Goal: Task Accomplishment & Management: Complete application form

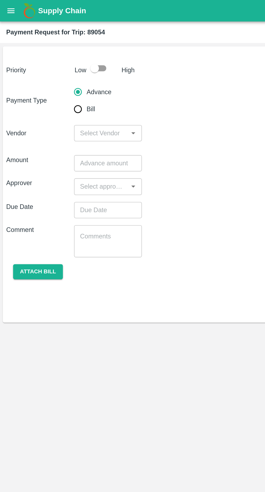
click at [54, 69] on input "Bill" at bounding box center [49, 68] width 11 height 11
radio input "true"
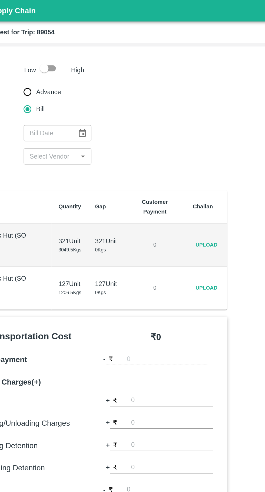
click at [161, 154] on span "Upload" at bounding box center [162, 154] width 17 height 8
click at [0, 0] on input "Upload" at bounding box center [0, 0] width 0 height 0
click at [165, 151] on span "Upload" at bounding box center [162, 154] width 17 height 8
click at [0, 0] on input "Upload" at bounding box center [0, 0] width 0 height 0
click at [169, 181] on span "Upload" at bounding box center [162, 181] width 17 height 8
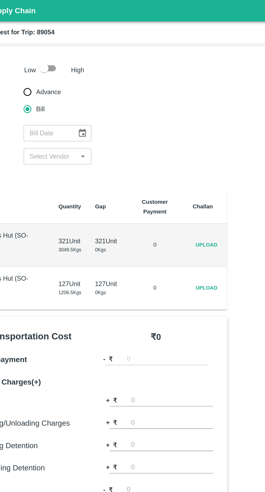
click at [0, 0] on input "Upload" at bounding box center [0, 0] width 0 height 0
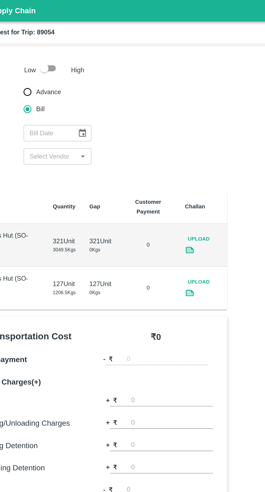
click at [34, 244] on h6 "Additional Charges(+)" at bounding box center [49, 241] width 81 height 8
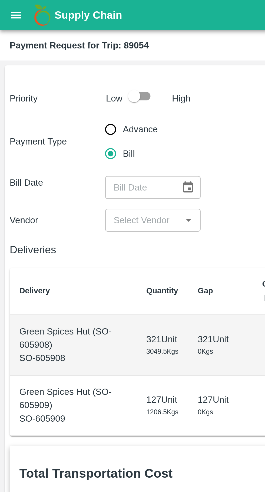
click at [8, 7] on icon "open drawer" at bounding box center [7, 7] width 6 height 6
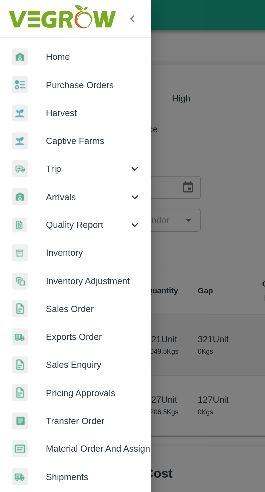
click at [33, 77] on span "Trip" at bounding box center [39, 76] width 37 height 6
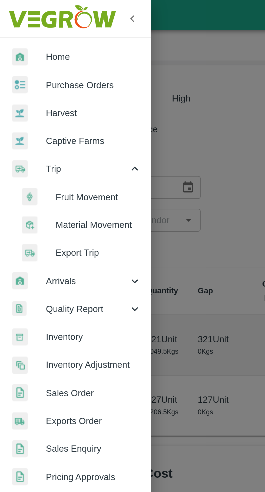
click at [46, 90] on span "Fruit Movement" at bounding box center [44, 88] width 38 height 6
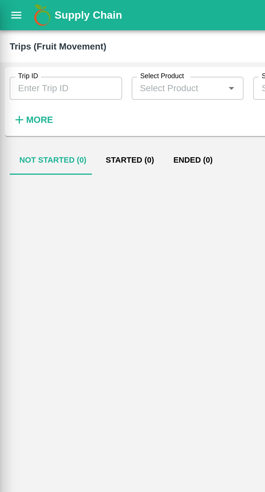
click at [35, 41] on input "Trip ID" at bounding box center [29, 39] width 50 height 10
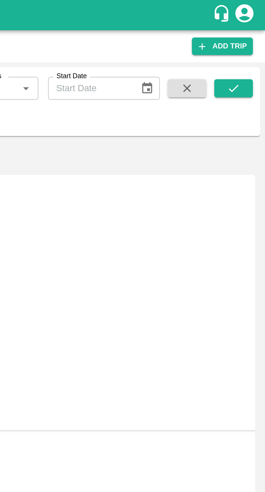
type input "88843"
click at [254, 37] on icon "submit" at bounding box center [251, 40] width 6 height 6
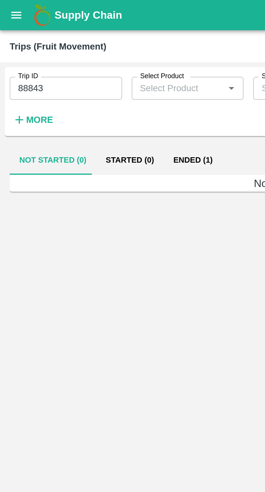
click at [83, 72] on button "Ended (1)" at bounding box center [86, 71] width 26 height 13
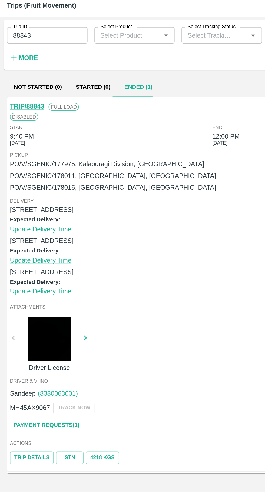
click at [24, 282] on link "Payment Requests( 1 )" at bounding box center [28, 282] width 45 height 9
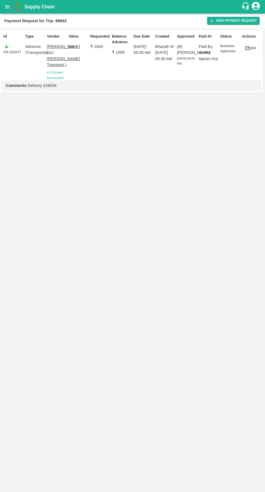
click at [235, 8] on h1 "Supply Chain" at bounding box center [132, 7] width 217 height 8
click at [231, 18] on button "New Payment Request" at bounding box center [233, 21] width 52 height 8
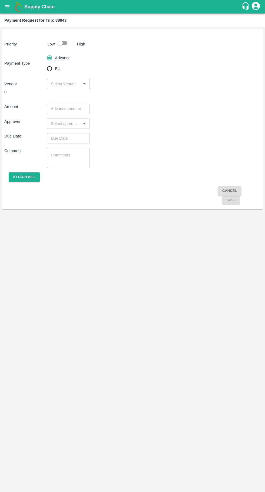
click at [45, 69] on input "Bill" at bounding box center [49, 68] width 11 height 11
radio input "true"
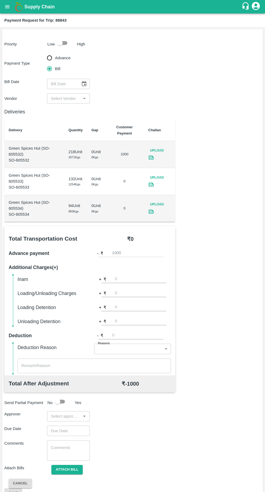
click at [158, 175] on span "Upload" at bounding box center [156, 178] width 17 height 8
click at [0, 0] on input "Upload" at bounding box center [0, 0] width 0 height 0
click at [159, 180] on span "Upload" at bounding box center [156, 178] width 17 height 8
click at [0, 0] on input "Upload" at bounding box center [0, 0] width 0 height 0
click at [150, 184] on icon at bounding box center [151, 184] width 4 height 3
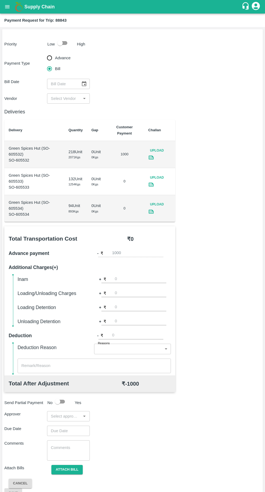
click at [150, 211] on icon at bounding box center [151, 211] width 4 height 3
click at [159, 203] on span "Upload" at bounding box center [156, 204] width 17 height 8
click at [0, 0] on input "Upload" at bounding box center [0, 0] width 0 height 0
click at [153, 204] on span "Upload" at bounding box center [156, 204] width 17 height 8
click at [0, 0] on input "Upload" at bounding box center [0, 0] width 0 height 0
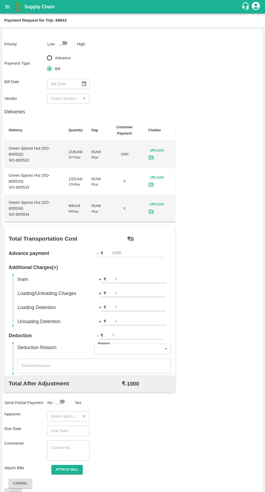
click at [160, 176] on span "Upload" at bounding box center [156, 178] width 17 height 8
click at [0, 0] on input "Upload" at bounding box center [0, 0] width 0 height 0
click at [157, 148] on span "Upload" at bounding box center [156, 151] width 17 height 8
click at [0, 0] on input "Upload" at bounding box center [0, 0] width 0 height 0
click at [155, 176] on span "Upload" at bounding box center [156, 178] width 17 height 8
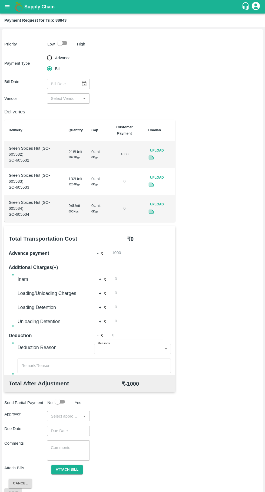
click at [0, 0] on input "Upload" at bounding box center [0, 0] width 0 height 0
click at [152, 156] on icon at bounding box center [151, 158] width 5 height 4
click at [152, 216] on link at bounding box center [151, 213] width 6 height 8
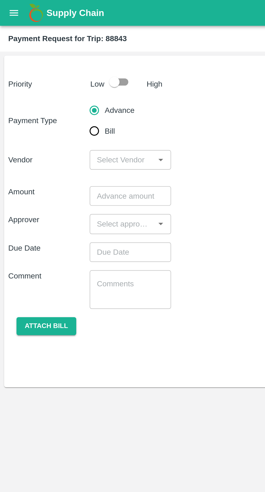
click at [5, 11] on button "open drawer" at bounding box center [7, 7] width 12 height 12
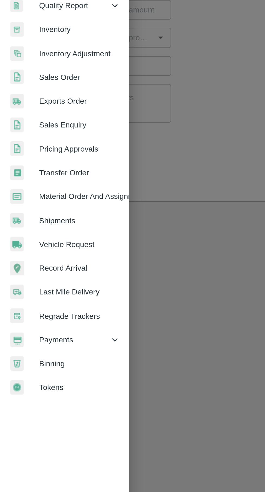
click at [50, 277] on span "Payments" at bounding box center [39, 276] width 37 height 6
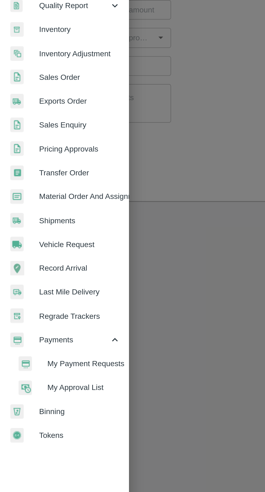
click at [54, 288] on span "My Payment Requests" at bounding box center [44, 288] width 38 height 6
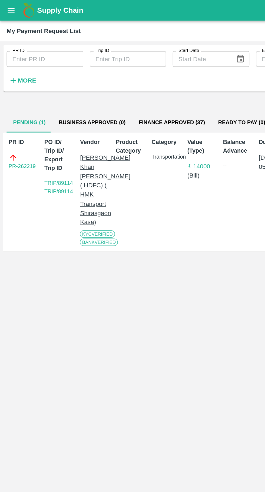
click at [66, 75] on button "Business Approved (0)" at bounding box center [60, 80] width 52 height 13
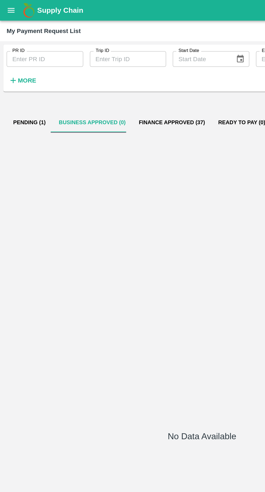
click at [120, 84] on button "Finance Approved (37)" at bounding box center [113, 80] width 52 height 13
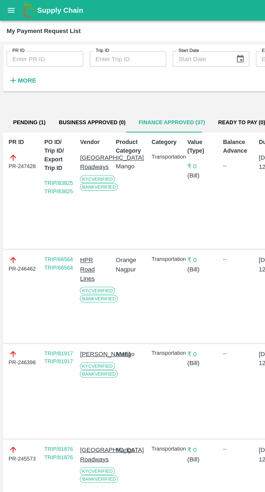
click at [23, 75] on button "Pending (1)" at bounding box center [19, 80] width 30 height 13
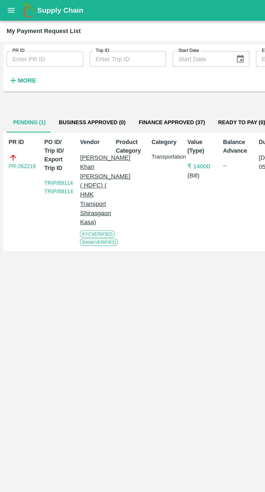
scroll to position [0, 4]
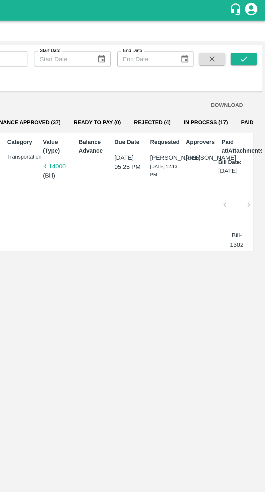
click at [213, 75] on button "In Process (17)" at bounding box center [226, 80] width 38 height 13
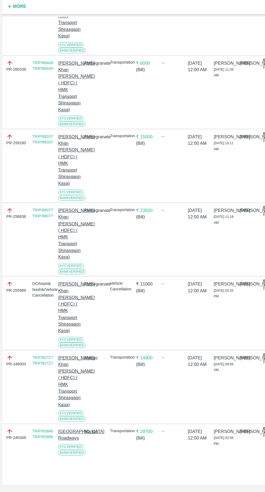
scroll to position [0, 0]
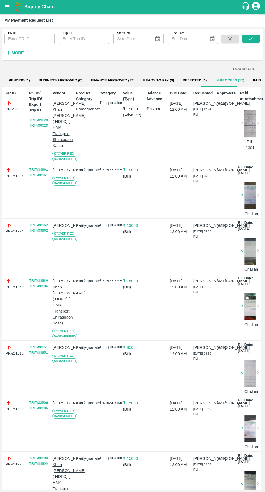
click at [19, 80] on button "Pending (1)" at bounding box center [19, 80] width 30 height 13
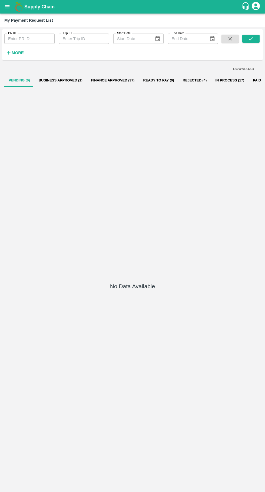
click at [7, 7] on icon "open drawer" at bounding box center [7, 6] width 5 height 3
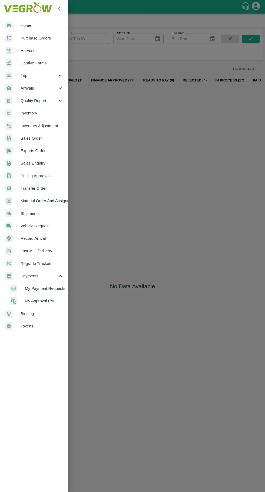
click at [19, 75] on div at bounding box center [12, 76] width 15 height 8
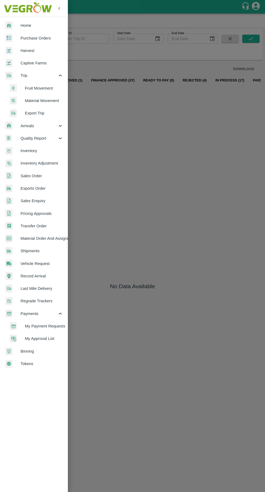
click at [29, 76] on span "Trip" at bounding box center [39, 76] width 37 height 6
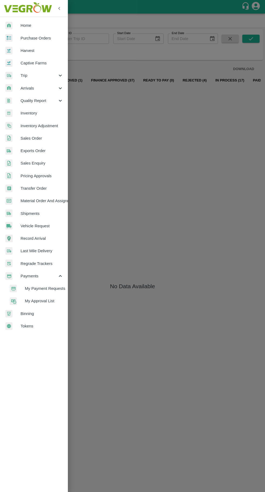
click at [19, 81] on div "Trip" at bounding box center [34, 75] width 68 height 12
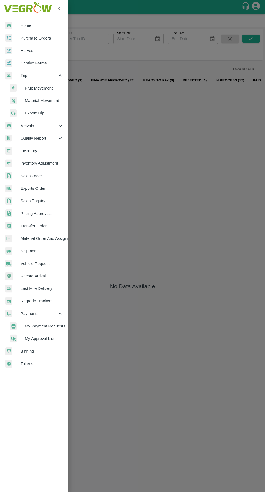
click at [29, 91] on li "Fruit Movement" at bounding box center [35, 88] width 63 height 12
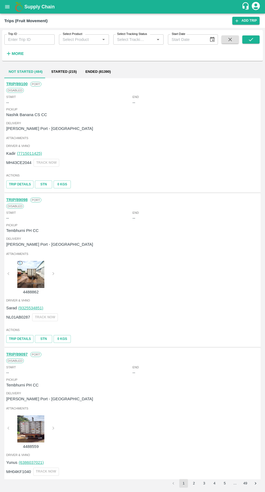
click at [17, 51] on strong "More" at bounding box center [18, 53] width 12 height 4
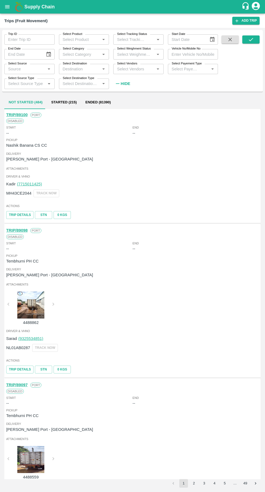
click at [24, 40] on input "Trip ID" at bounding box center [29, 39] width 50 height 10
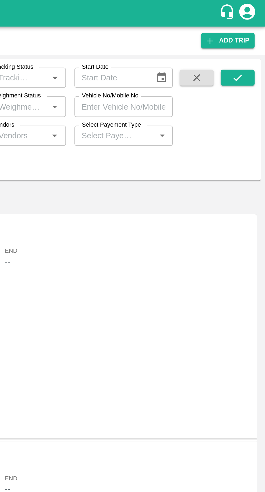
type input "89054"
click at [253, 38] on icon "submit" at bounding box center [251, 40] width 6 height 6
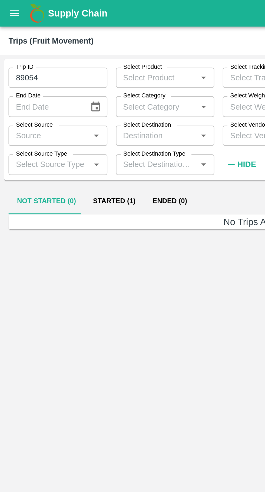
click at [56, 102] on button "Started (1)" at bounding box center [58, 102] width 30 height 13
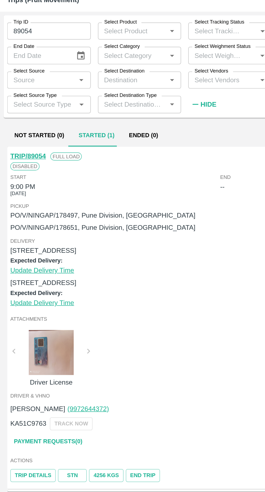
click at [12, 115] on link "TRIP/89054" at bounding box center [16, 115] width 21 height 4
